Goal: Participate in discussion

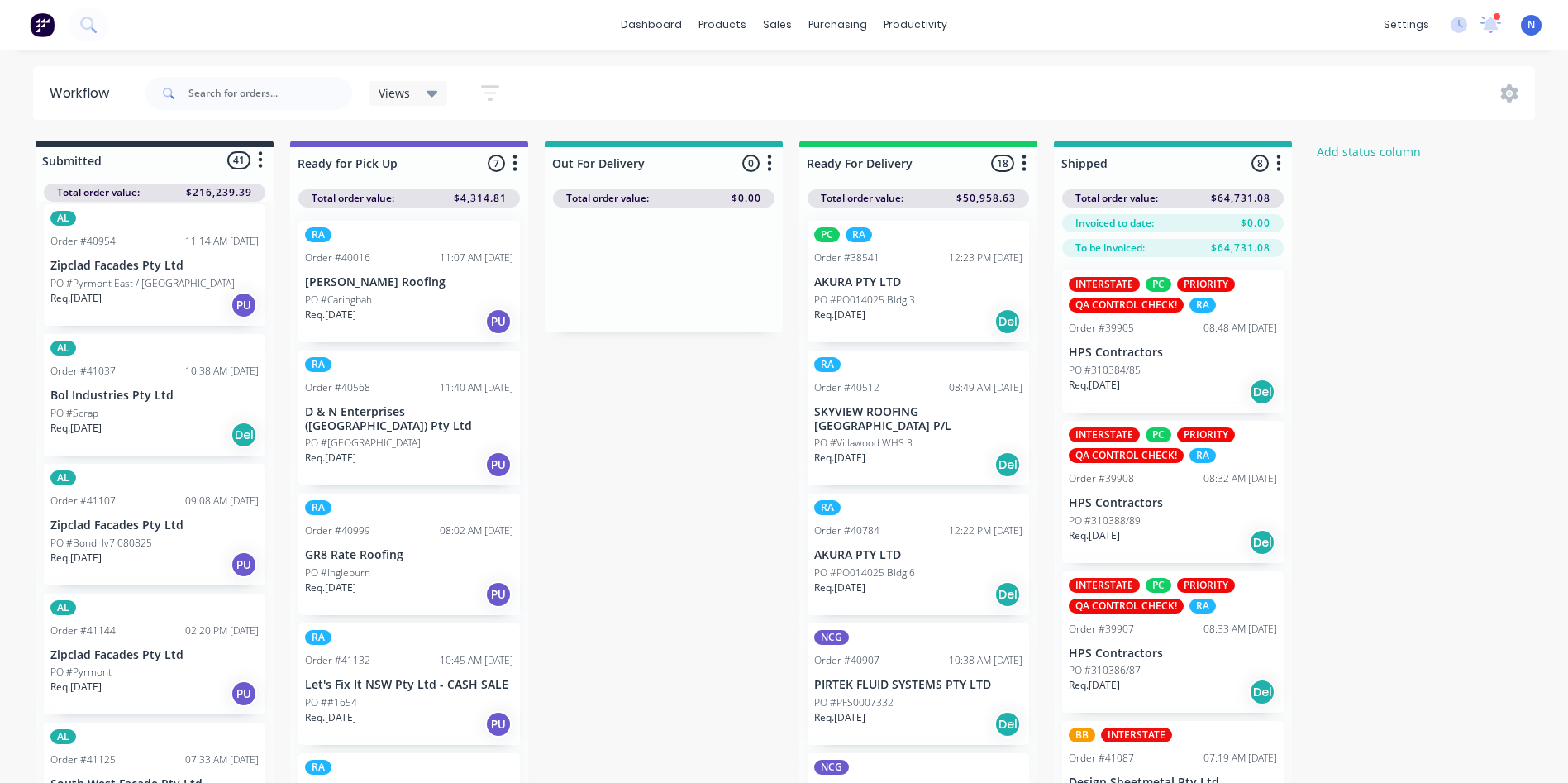
scroll to position [919, 0]
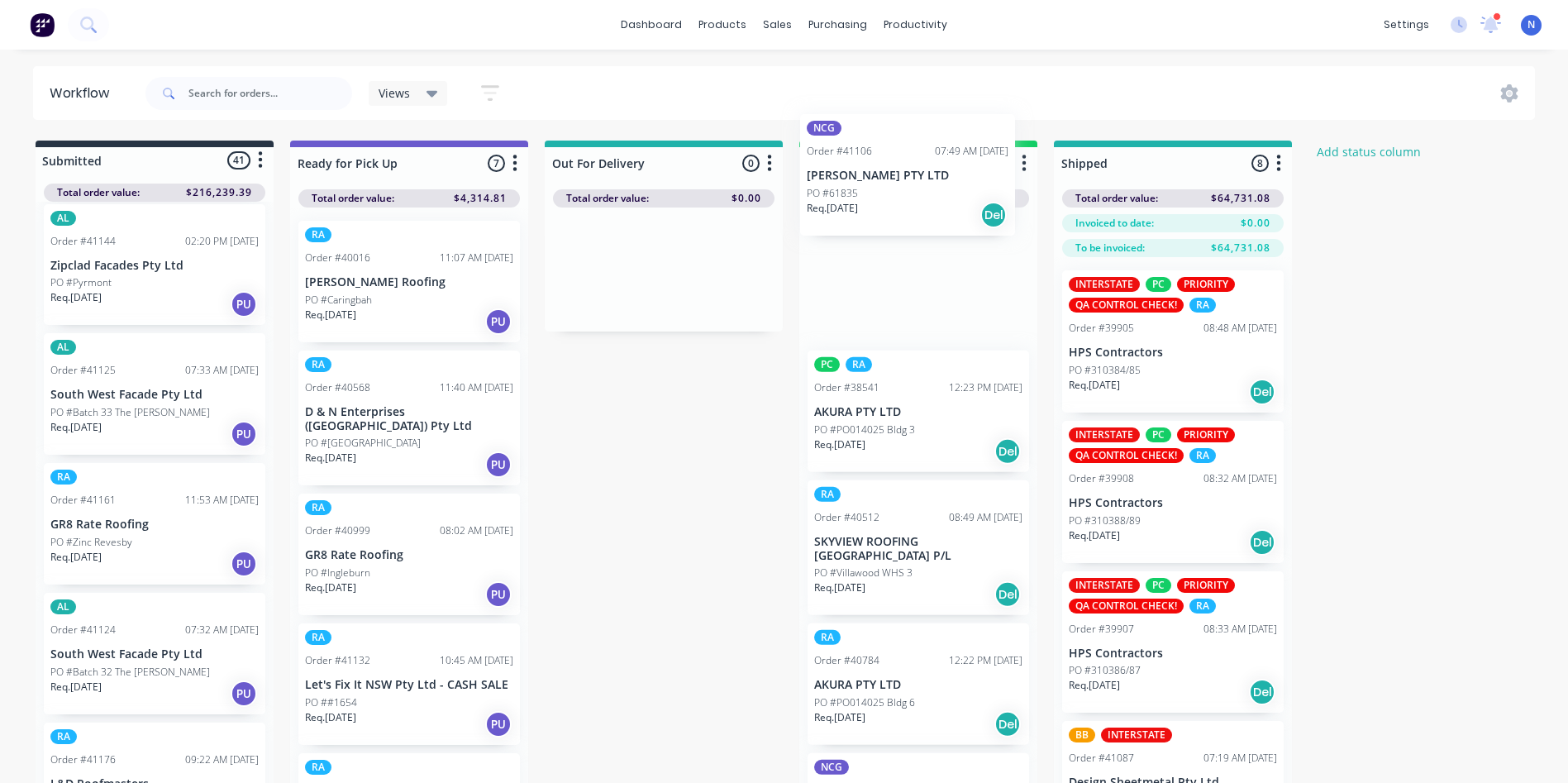
drag, startPoint x: 78, startPoint y: 545, endPoint x: 852, endPoint y: 181, distance: 855.3
click at [852, 181] on div "Submitted 41 Status colour #273444 hex #273444 Save Cancel Summaries Total orde…" at bounding box center [886, 490] width 1798 height 700
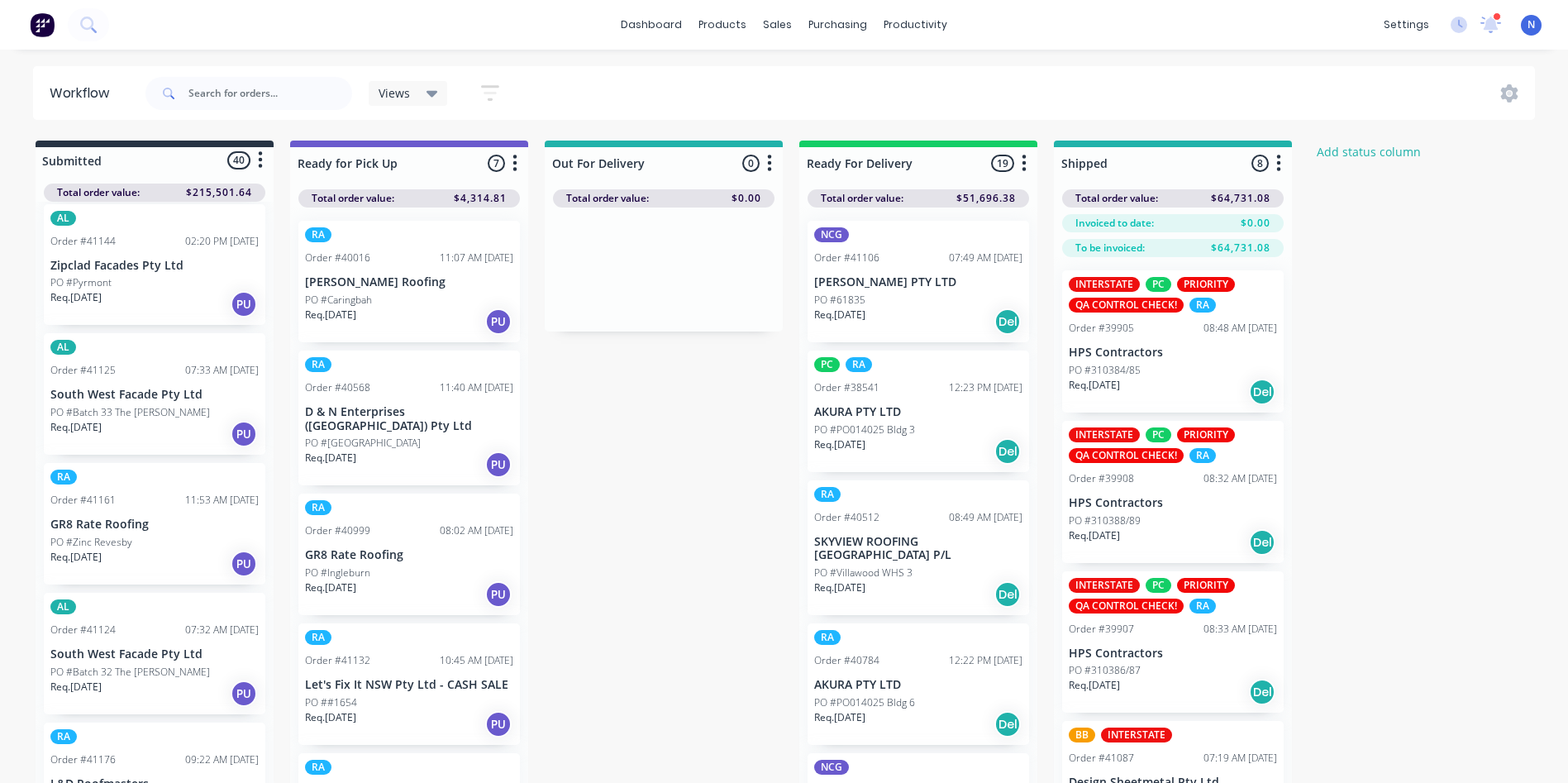
click at [868, 287] on p "[PERSON_NAME] PTY LTD" at bounding box center [919, 282] width 208 height 14
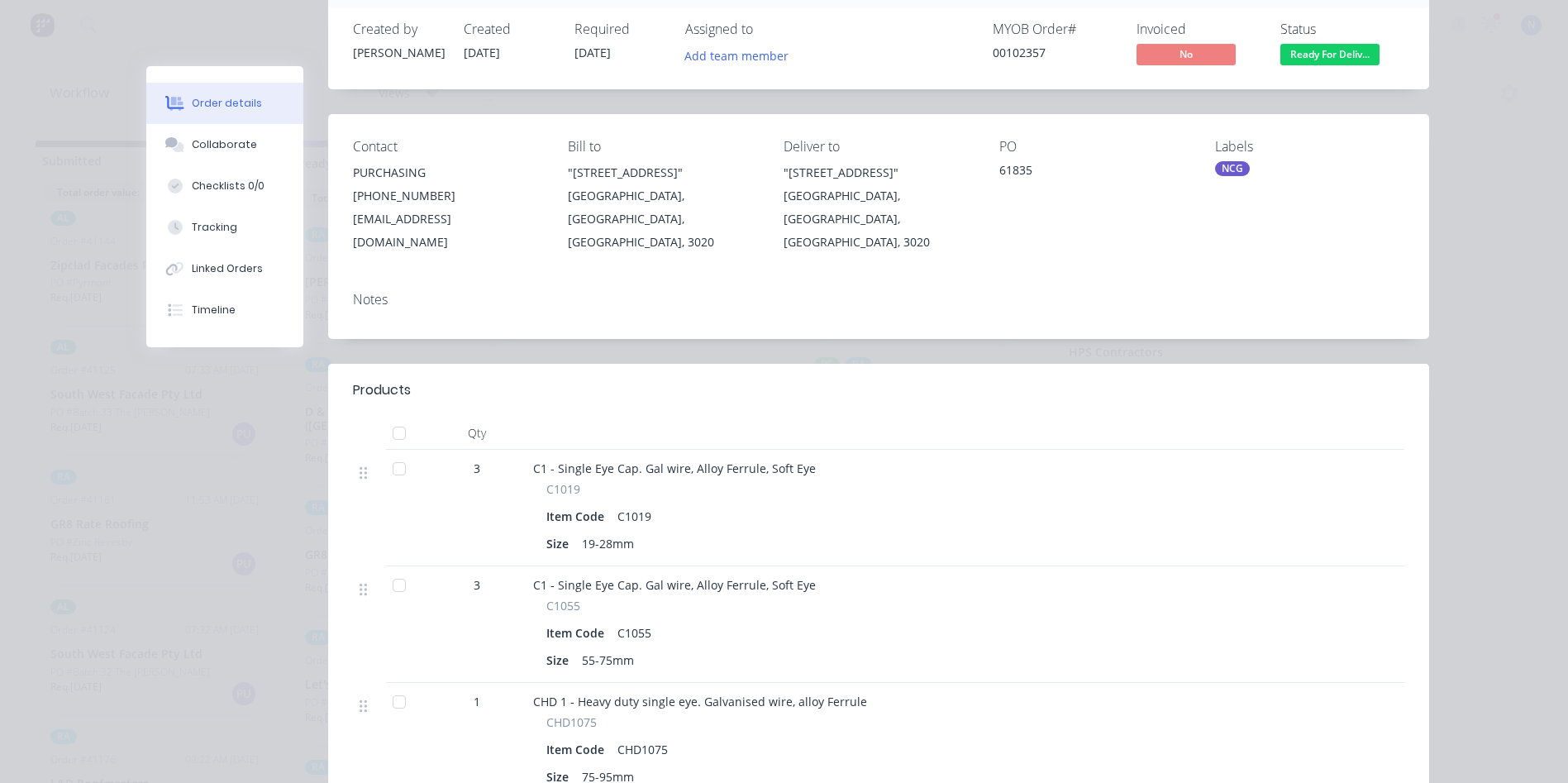
scroll to position [83, 0]
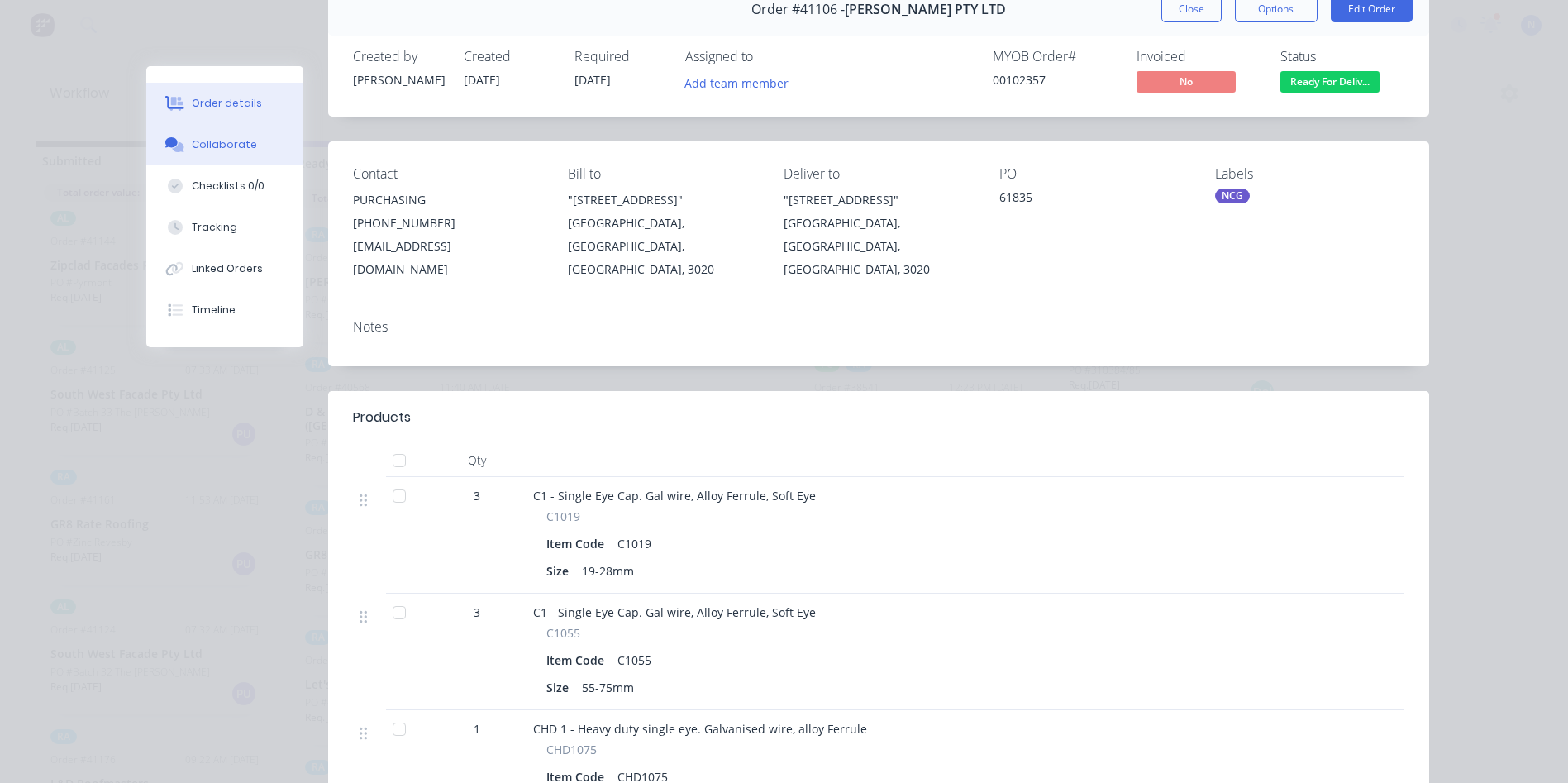
click at [198, 151] on div "Collaborate" at bounding box center [225, 145] width 66 height 15
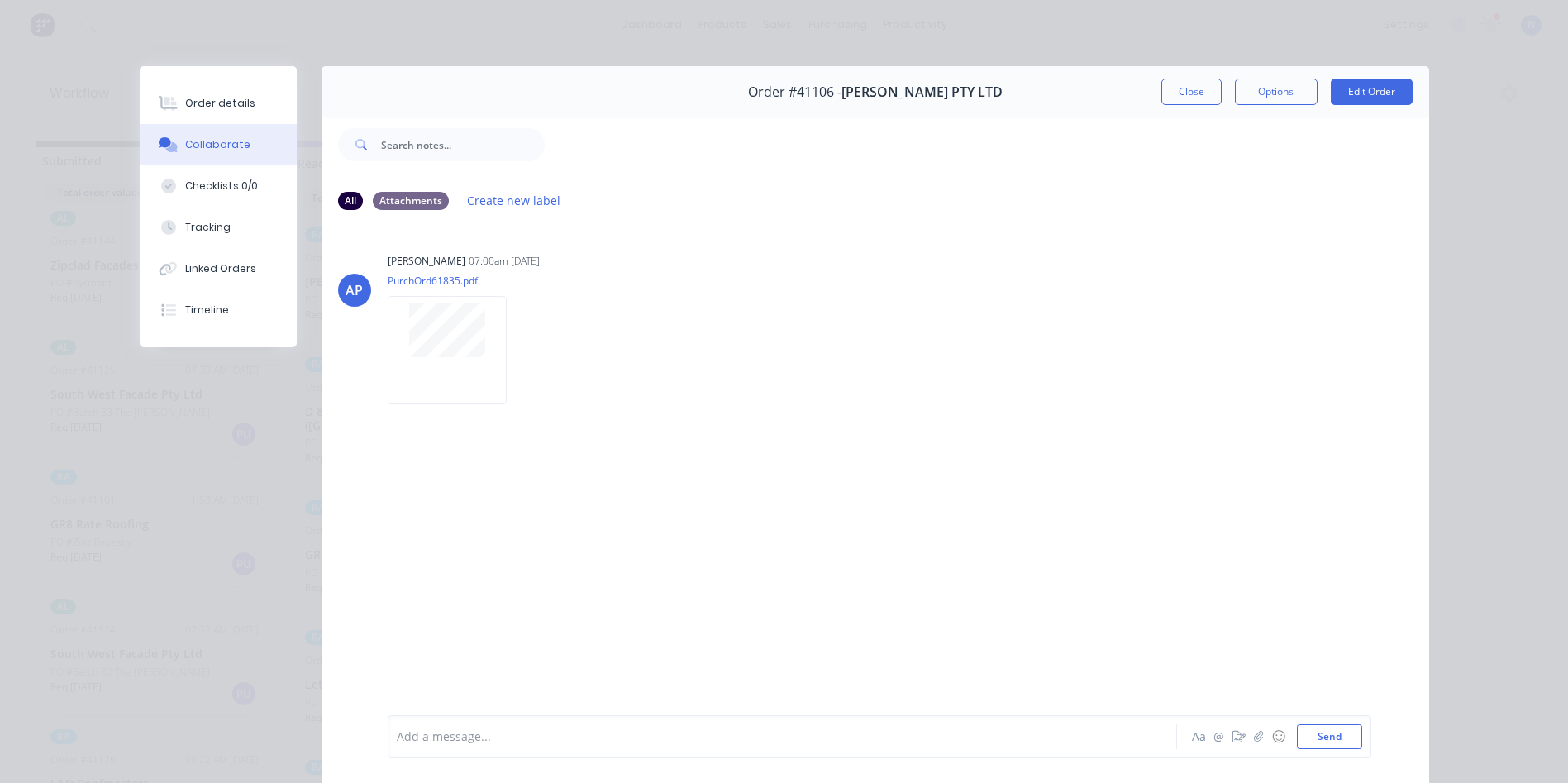
click at [556, 748] on div "Add a message..." at bounding box center [759, 736] width 724 height 25
click at [1173, 99] on button "Close" at bounding box center [1191, 91] width 60 height 26
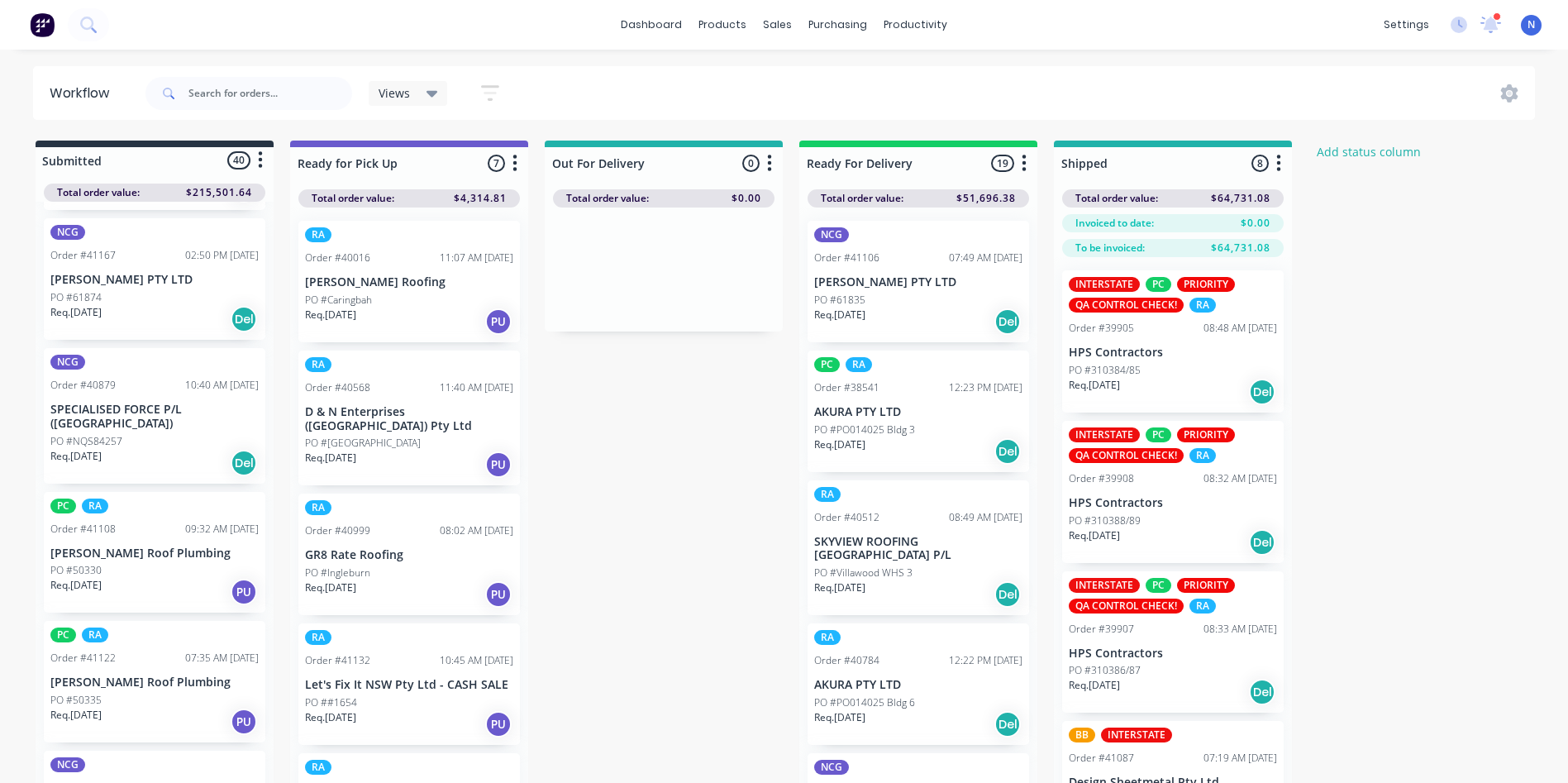
scroll to position [1306, 0]
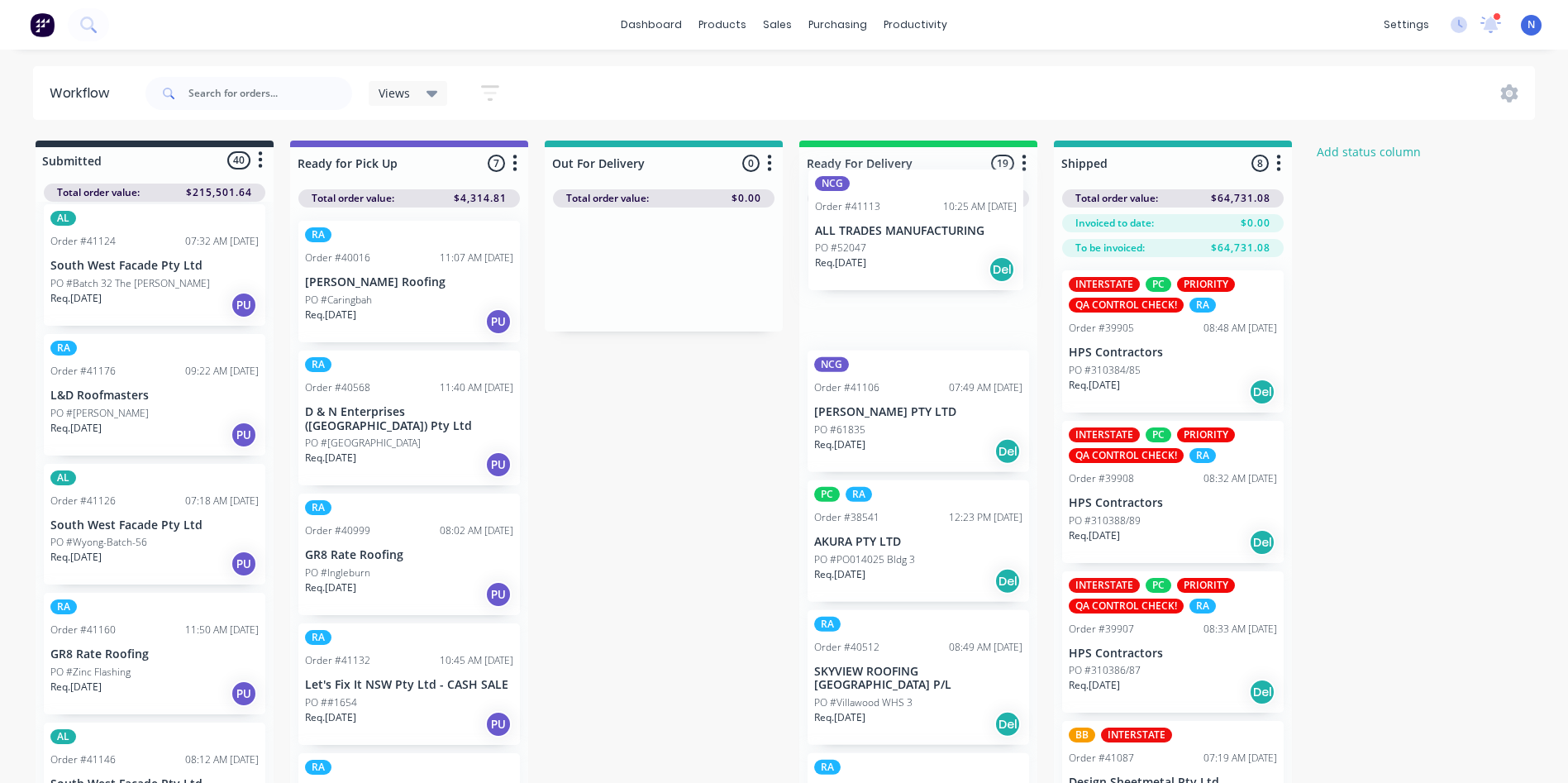
drag, startPoint x: 106, startPoint y: 540, endPoint x: 894, endPoint y: 232, distance: 846.1
click at [894, 232] on div "Submitted 40 Status colour #273444 hex #273444 Save Cancel Summaries Total orde…" at bounding box center [886, 490] width 1798 height 700
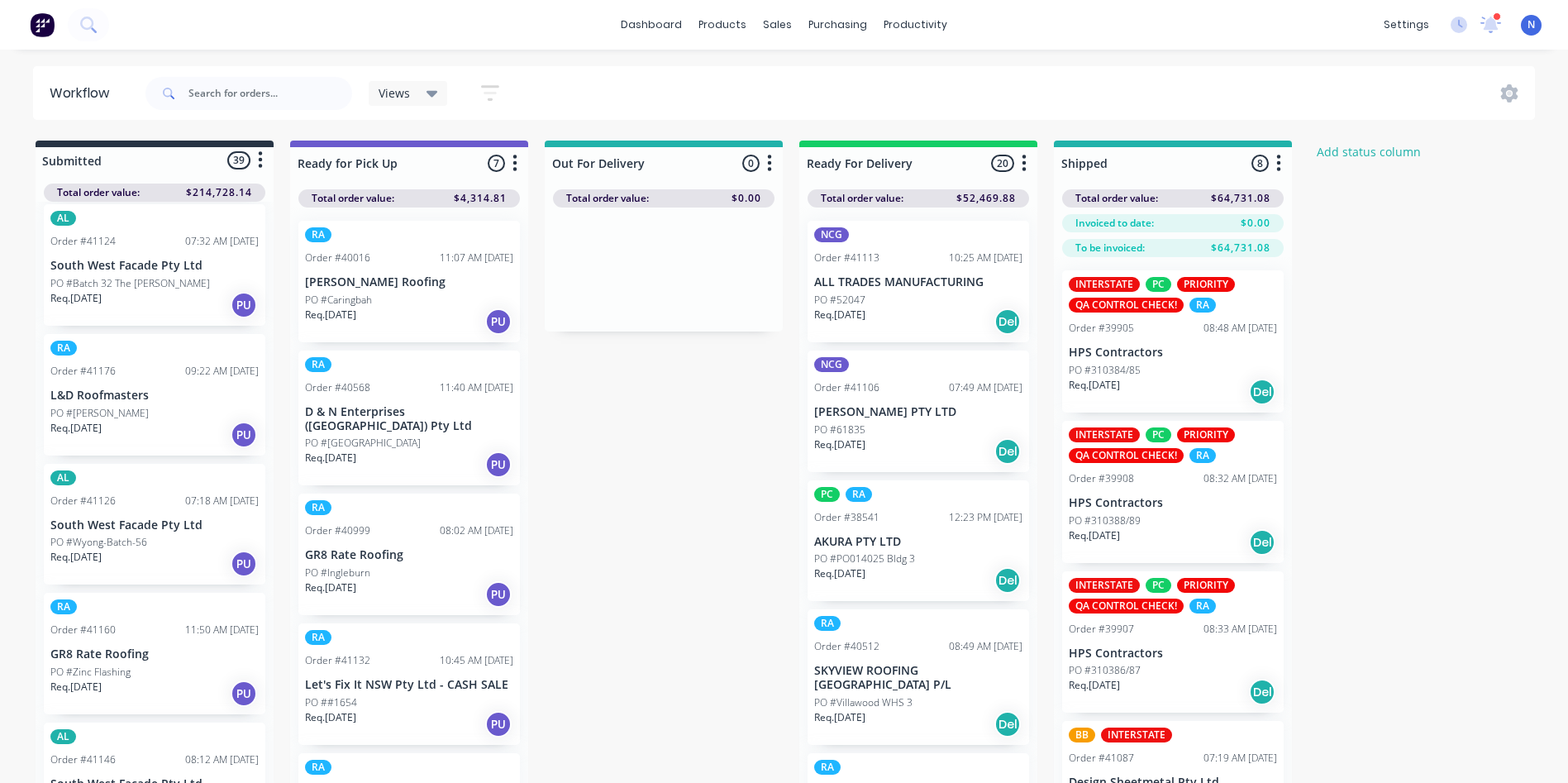
click at [858, 304] on p "PO #52047" at bounding box center [840, 300] width 51 height 15
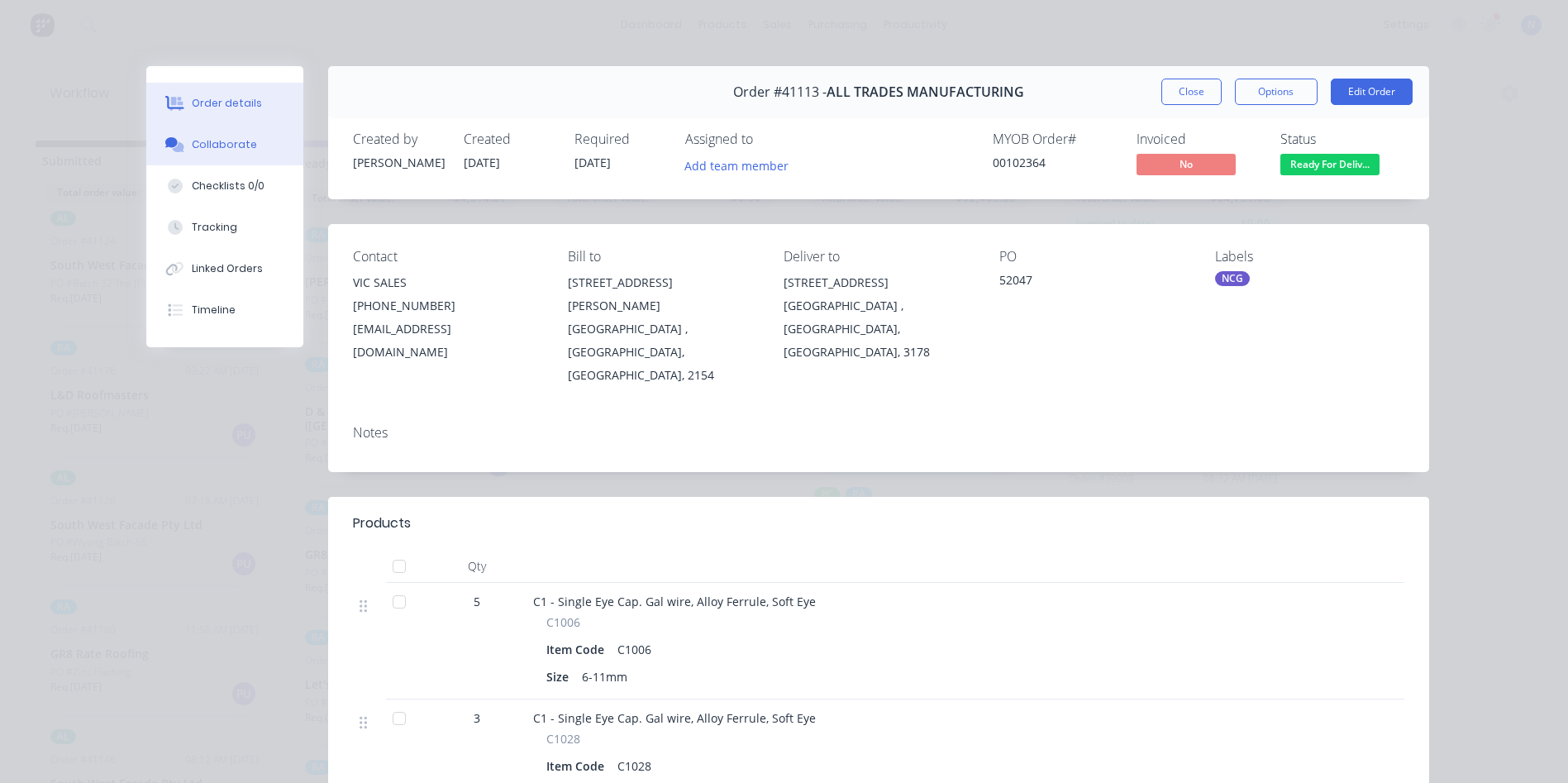
click at [181, 141] on button "Collaborate" at bounding box center [225, 145] width 157 height 41
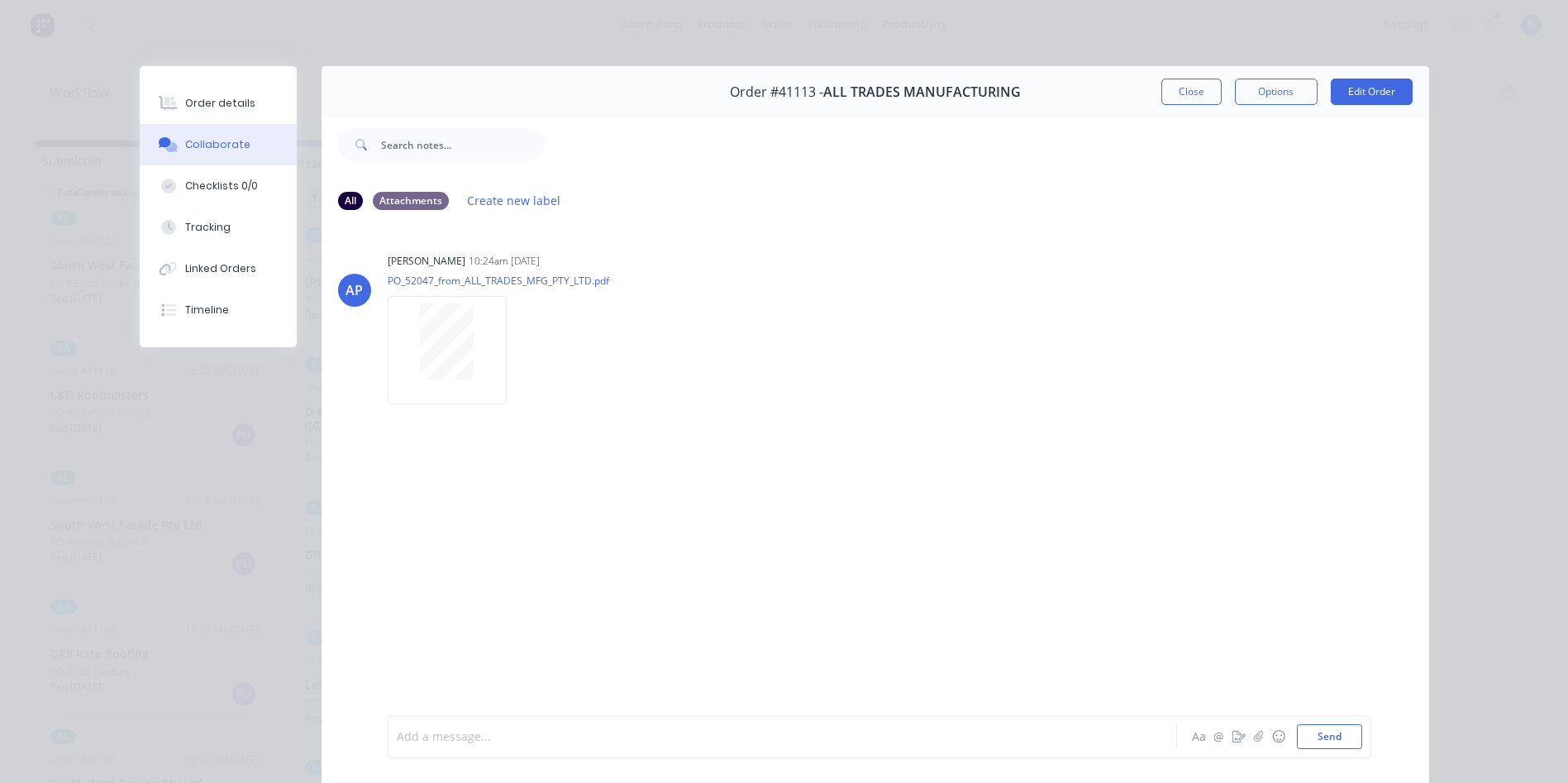
click at [636, 731] on div at bounding box center [759, 736] width 723 height 17
click at [1186, 87] on button "Close" at bounding box center [1191, 91] width 60 height 26
